Goal: Submit feedback/report problem

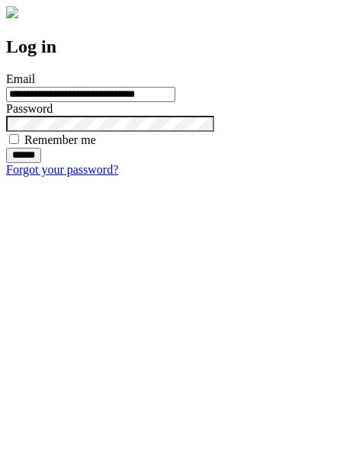
type input "**********"
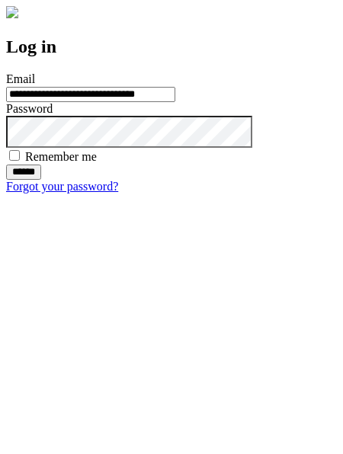
click at [41, 180] on input "******" at bounding box center [23, 172] width 35 height 15
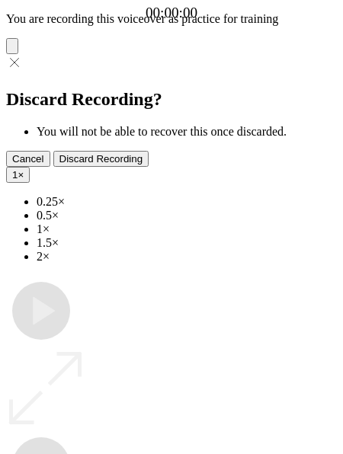
type input "**********"
